Goal: Book appointment/travel/reservation

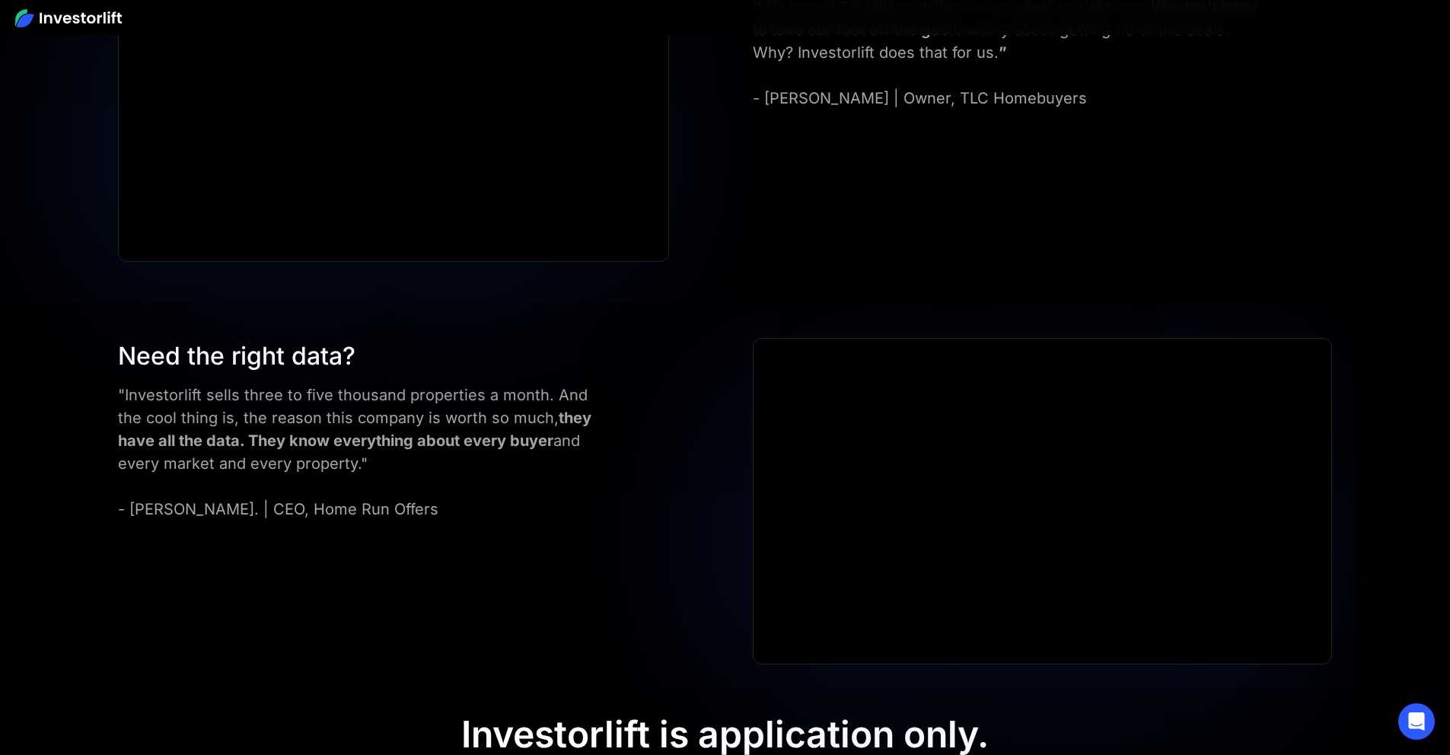
scroll to position [6923, 0]
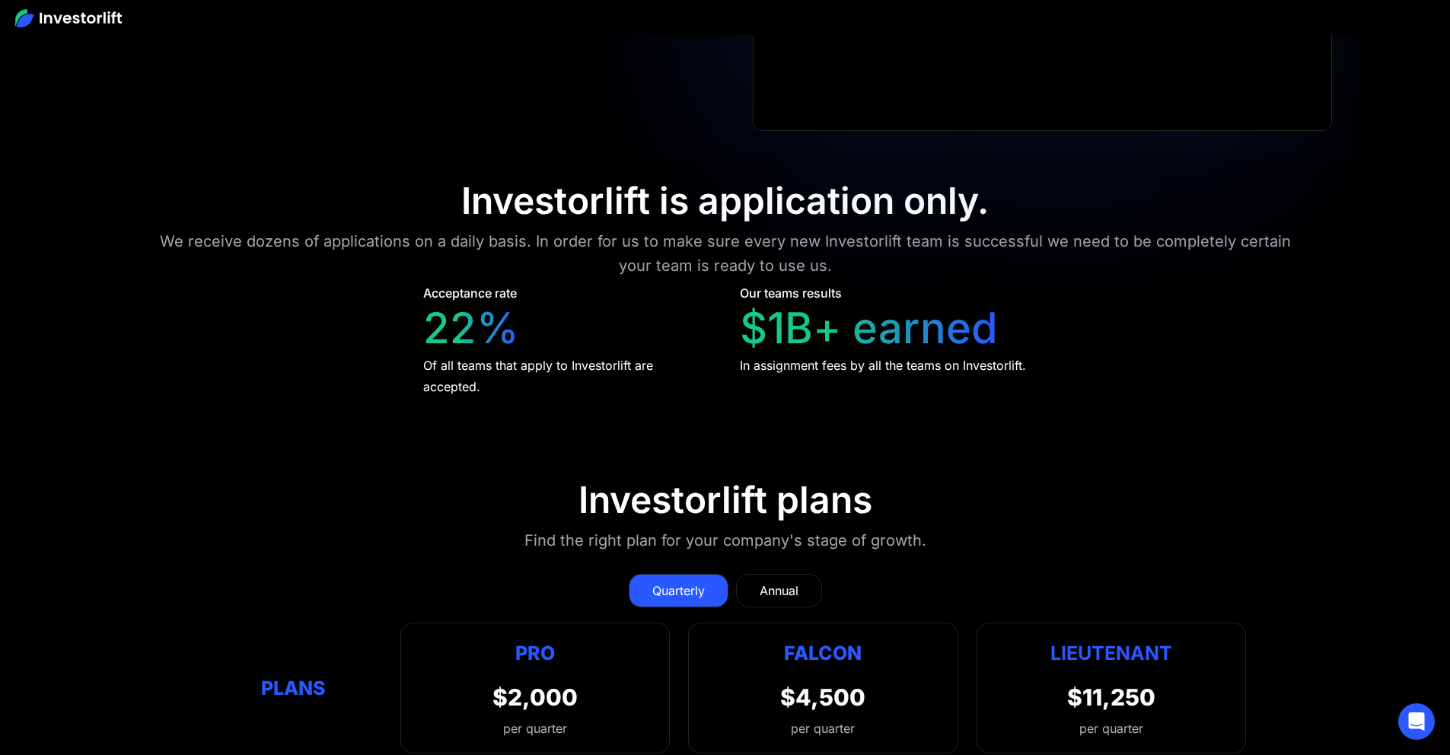
scroll to position [6913, 0]
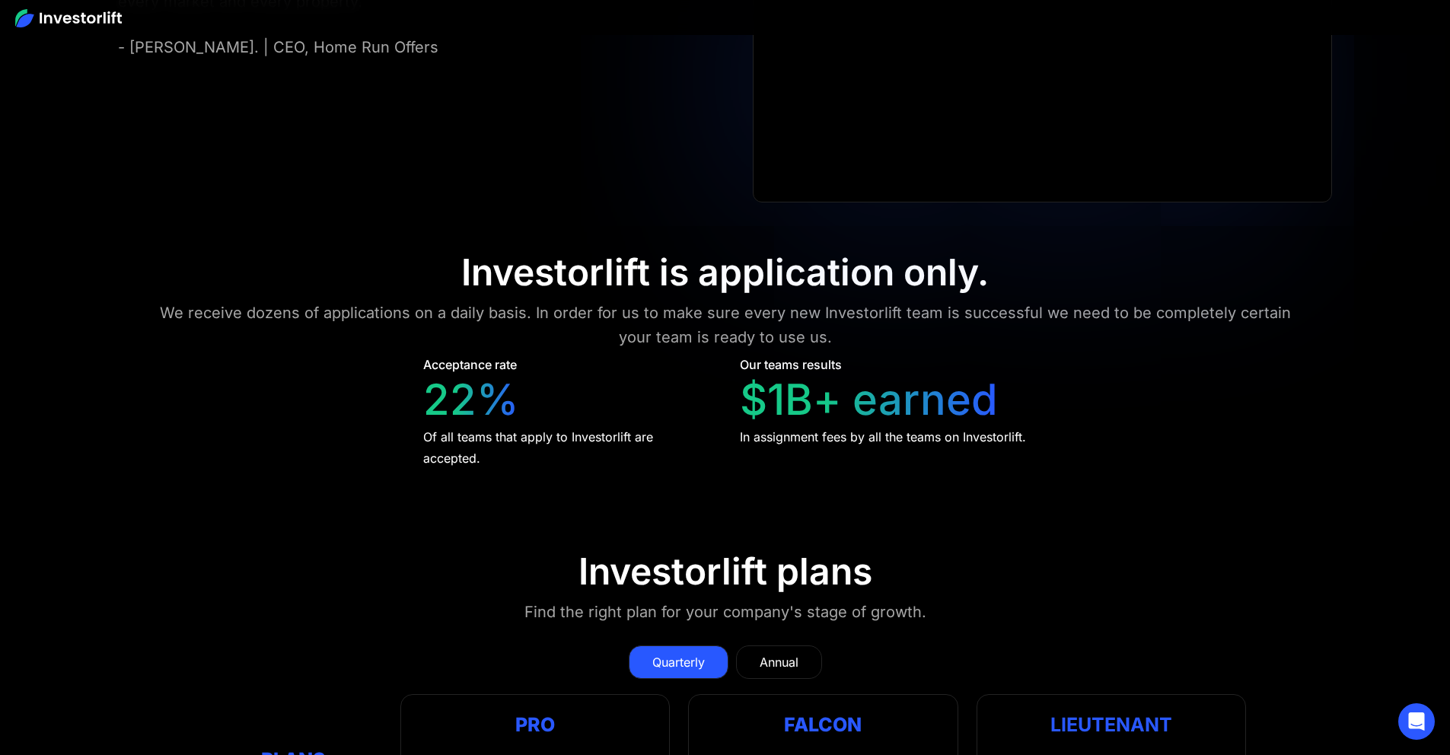
scroll to position [7162, 0]
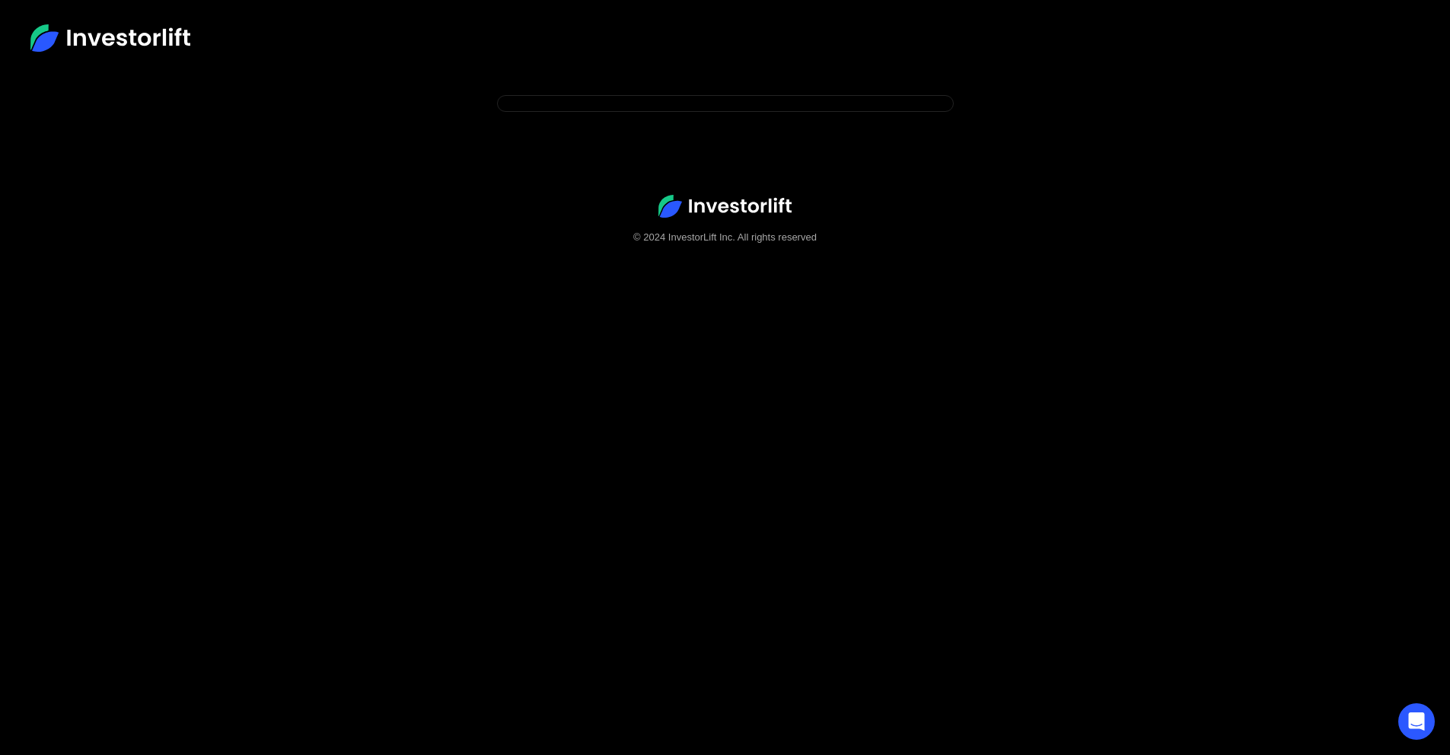
click at [577, 172] on footer "© 2024 InvestorLift Inc. All rights reserved" at bounding box center [725, 220] width 1450 height 148
